Goal: Book appointment/travel/reservation

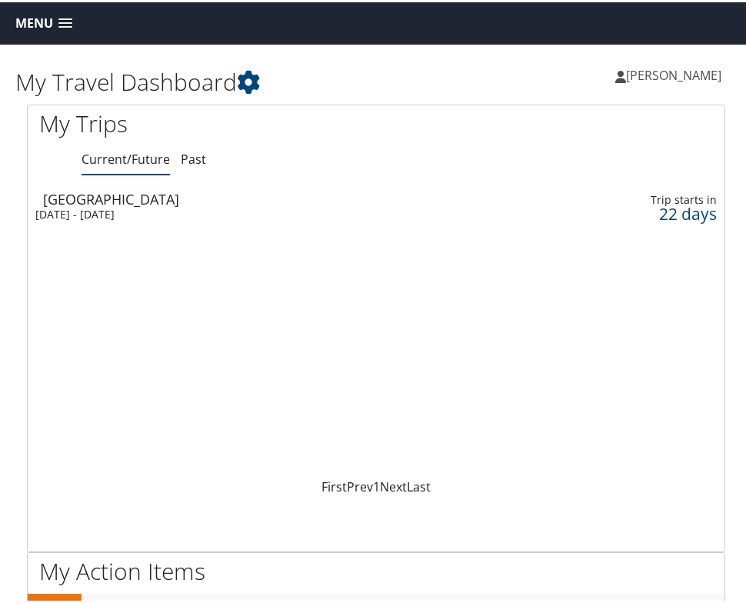
click at [88, 200] on div "[GEOGRAPHIC_DATA]" at bounding box center [258, 197] width 431 height 14
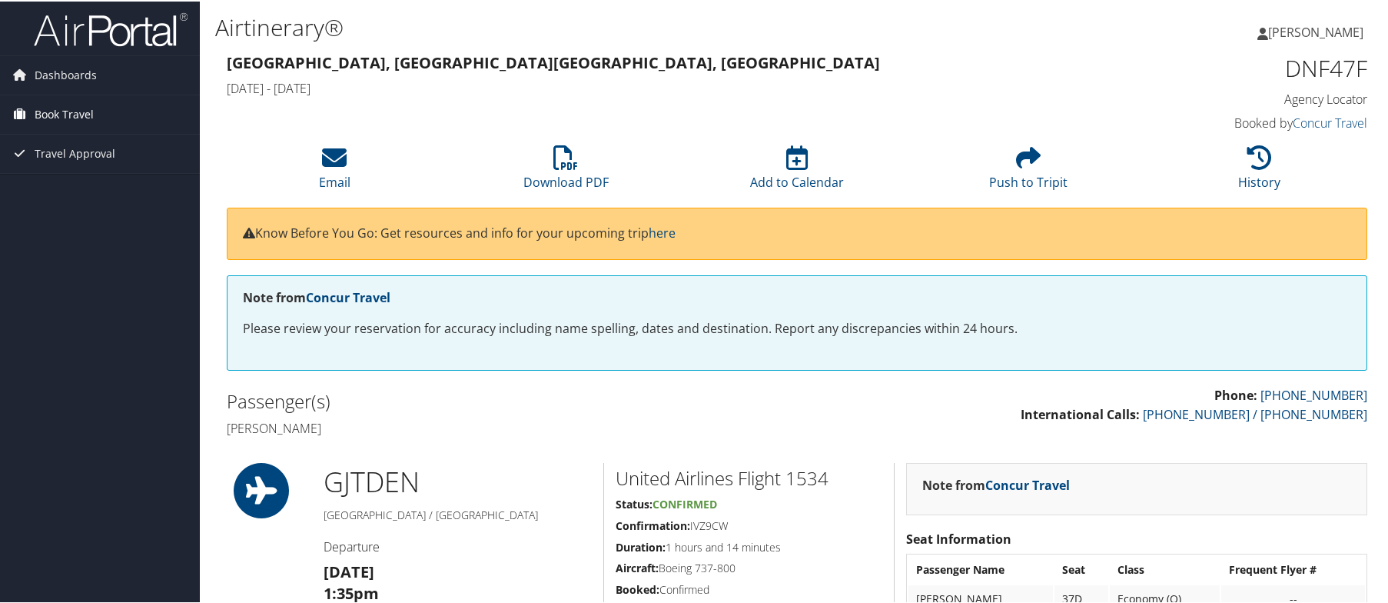
click at [112, 116] on link "Book Travel" at bounding box center [100, 113] width 200 height 38
click at [105, 165] on link "Book/Manage Online Trips" at bounding box center [100, 166] width 200 height 23
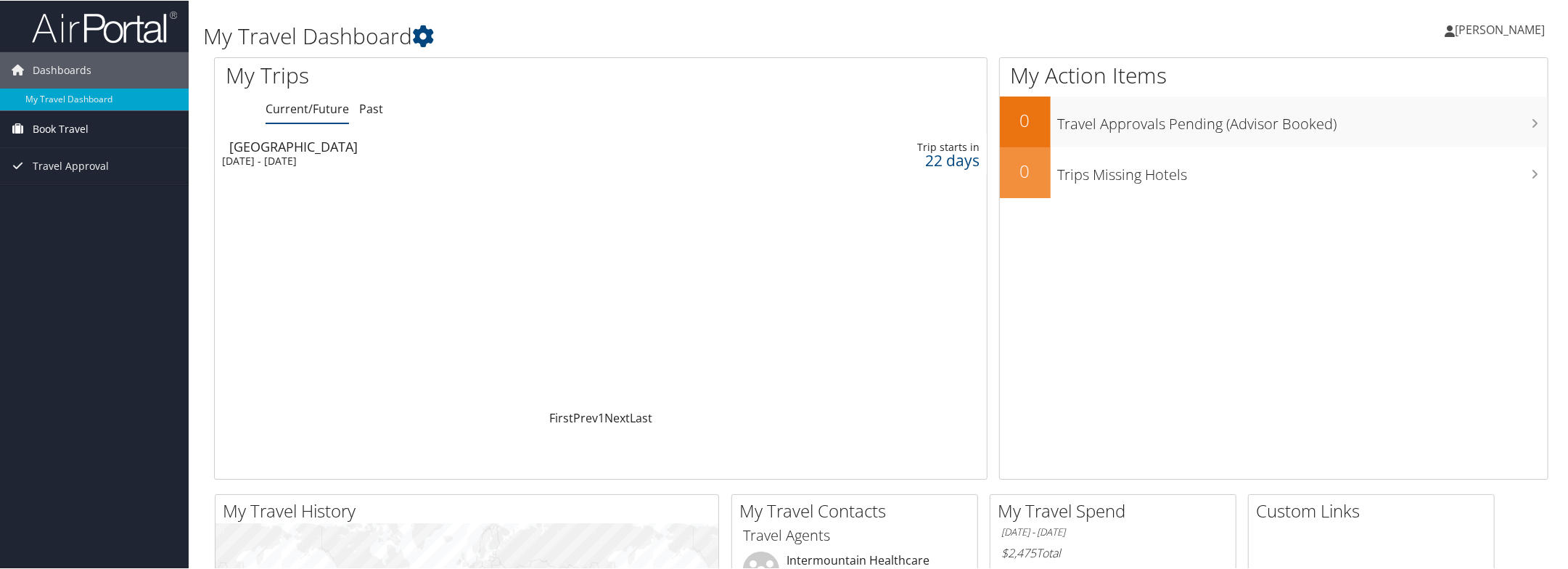
click at [58, 130] on span "Book Travel" at bounding box center [60, 128] width 56 height 36
click at [74, 178] on link "Book/Manage Online Trips" at bounding box center [94, 178] width 189 height 22
